Goal: Information Seeking & Learning: Learn about a topic

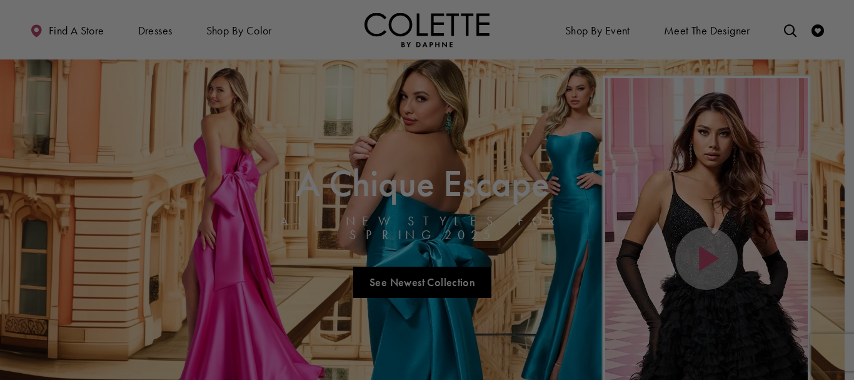
click at [783, 29] on div at bounding box center [431, 191] width 863 height 383
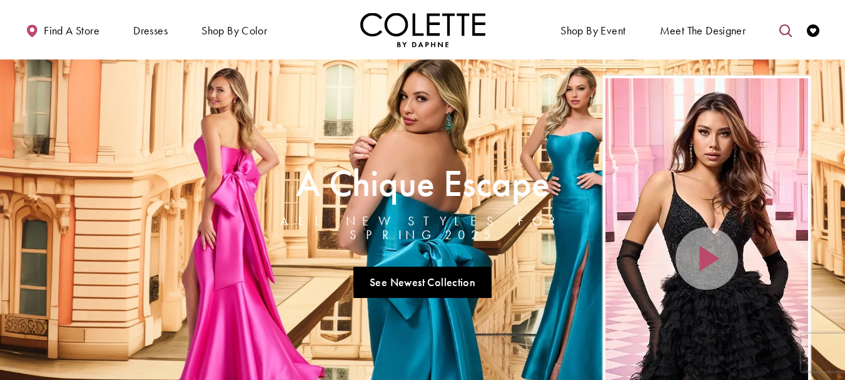
click at [791, 27] on icon "Toggle search" at bounding box center [785, 30] width 13 height 13
click at [736, 28] on input "Search" at bounding box center [721, 30] width 151 height 19
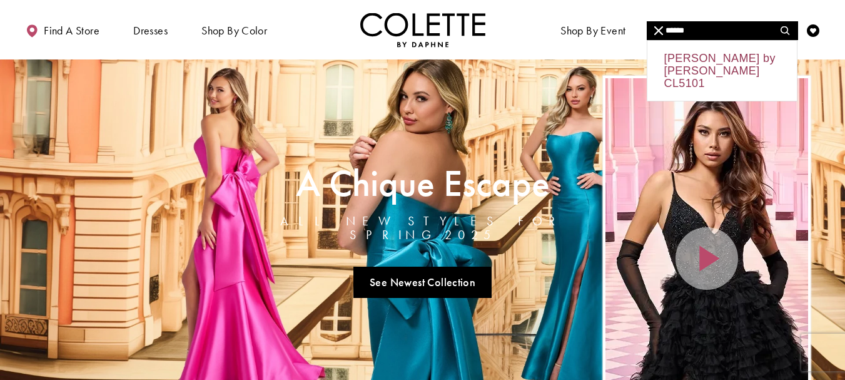
click at [732, 71] on div "[PERSON_NAME] by [PERSON_NAME] CL5101" at bounding box center [721, 71] width 149 height 60
type input "**********"
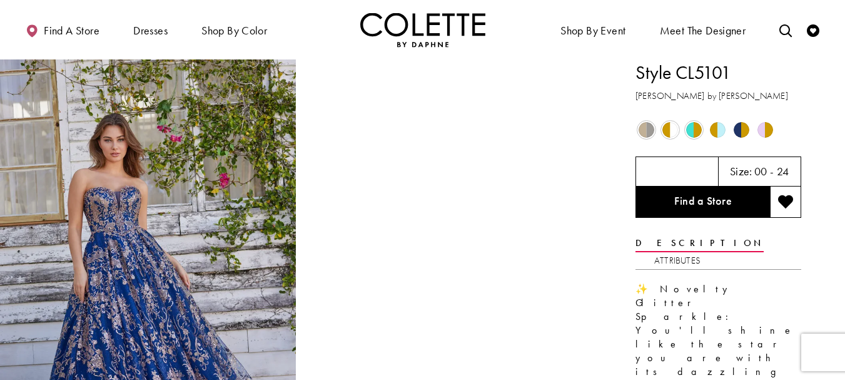
click at [764, 129] on span "Product color controls state depends on size chosen" at bounding box center [765, 130] width 16 height 16
click at [650, 130] on span "Product color controls state depends on size chosen" at bounding box center [646, 130] width 16 height 16
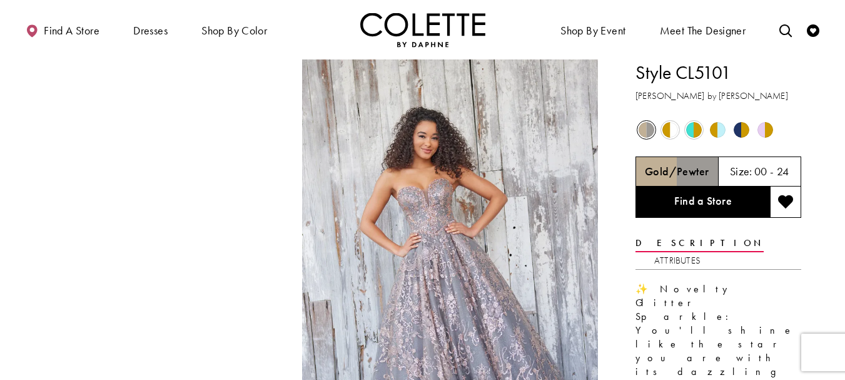
click at [691, 131] on span "Product color controls state depends on size chosen" at bounding box center [694, 130] width 16 height 16
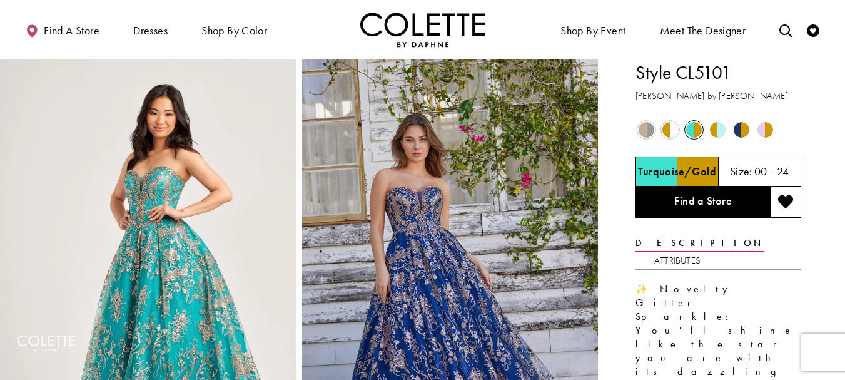
click at [715, 129] on span "Product color controls state depends on size chosen" at bounding box center [718, 130] width 16 height 16
click at [751, 130] on div "Out of Stock" at bounding box center [741, 130] width 22 height 22
click at [767, 130] on span "Product color controls state depends on size chosen" at bounding box center [765, 130] width 16 height 16
